Goal: Transaction & Acquisition: Purchase product/service

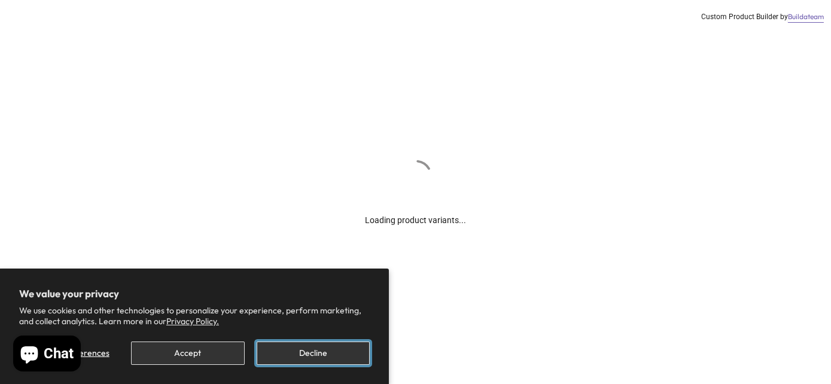
click at [300, 351] on button "Decline" at bounding box center [313, 353] width 113 height 23
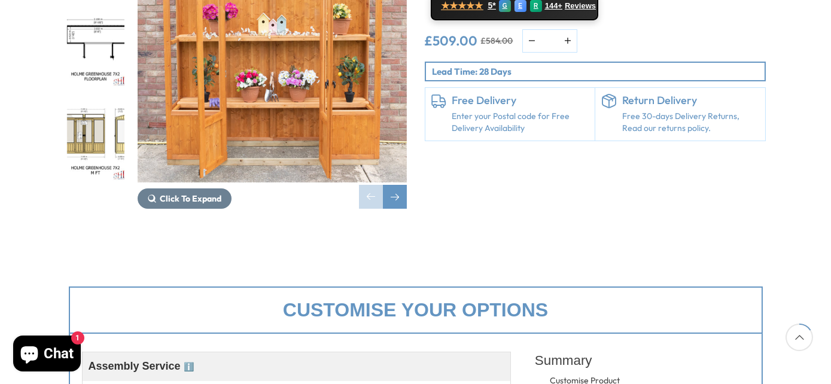
scroll to position [359, 0]
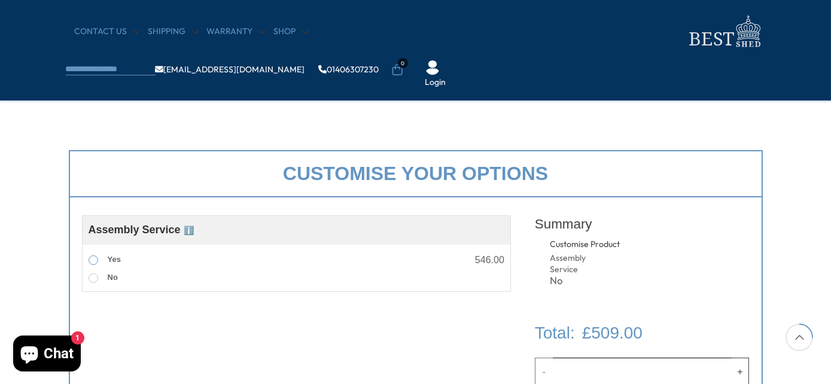
click at [90, 262] on span at bounding box center [94, 261] width 10 height 10
click at [93, 274] on span at bounding box center [94, 278] width 10 height 10
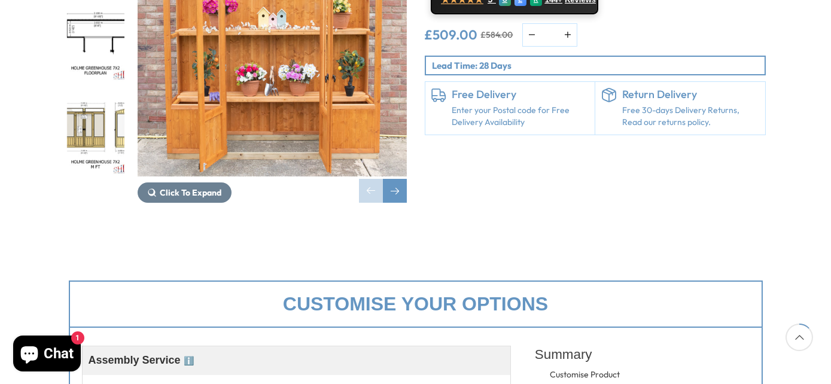
scroll to position [180, 0]
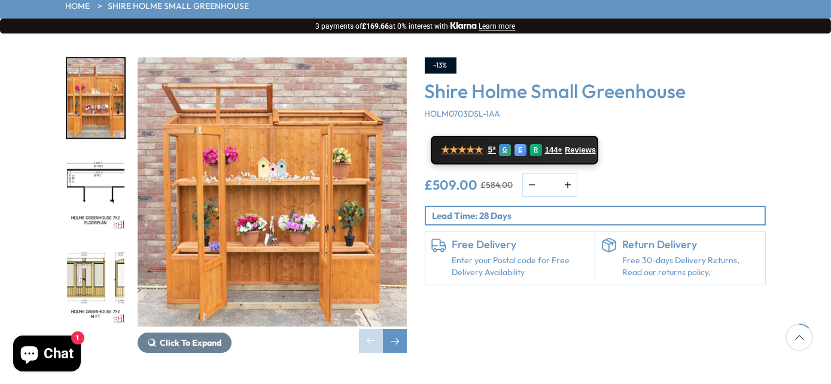
click at [96, 152] on img "2 / 8" at bounding box center [95, 192] width 57 height 80
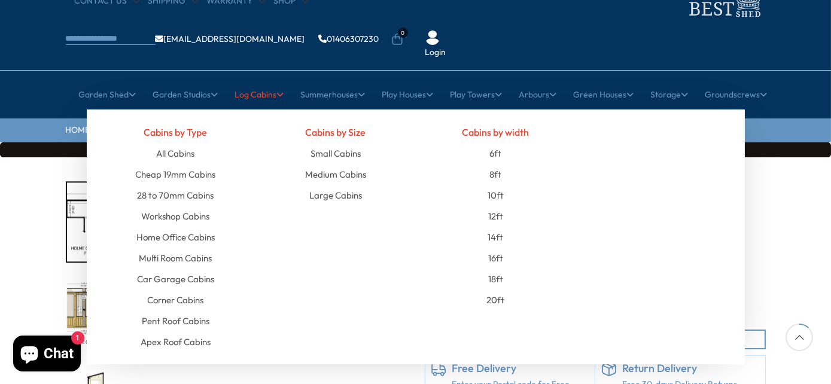
scroll to position [0, 0]
